Goal: Transaction & Acquisition: Obtain resource

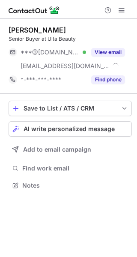
scroll to position [179, 137]
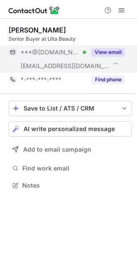
click at [114, 50] on button "View email" at bounding box center [108, 52] width 34 height 9
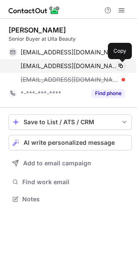
click at [122, 66] on span at bounding box center [120, 66] width 7 height 7
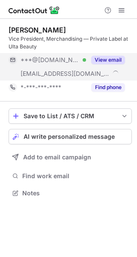
scroll to position [187, 137]
click at [110, 59] on button "View email" at bounding box center [108, 60] width 34 height 9
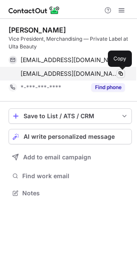
click at [119, 74] on span at bounding box center [120, 73] width 7 height 7
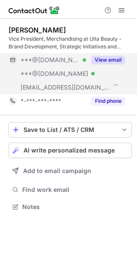
scroll to position [201, 137]
click at [109, 59] on button "View email" at bounding box center [108, 60] width 34 height 9
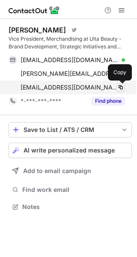
click at [120, 87] on span at bounding box center [120, 87] width 7 height 7
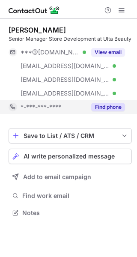
scroll to position [207, 137]
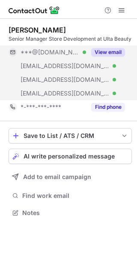
click at [112, 53] on button "View email" at bounding box center [108, 52] width 34 height 9
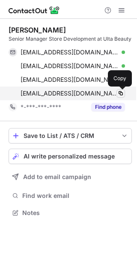
click at [120, 92] on span at bounding box center [120, 93] width 7 height 7
